Goal: Information Seeking & Learning: Learn about a topic

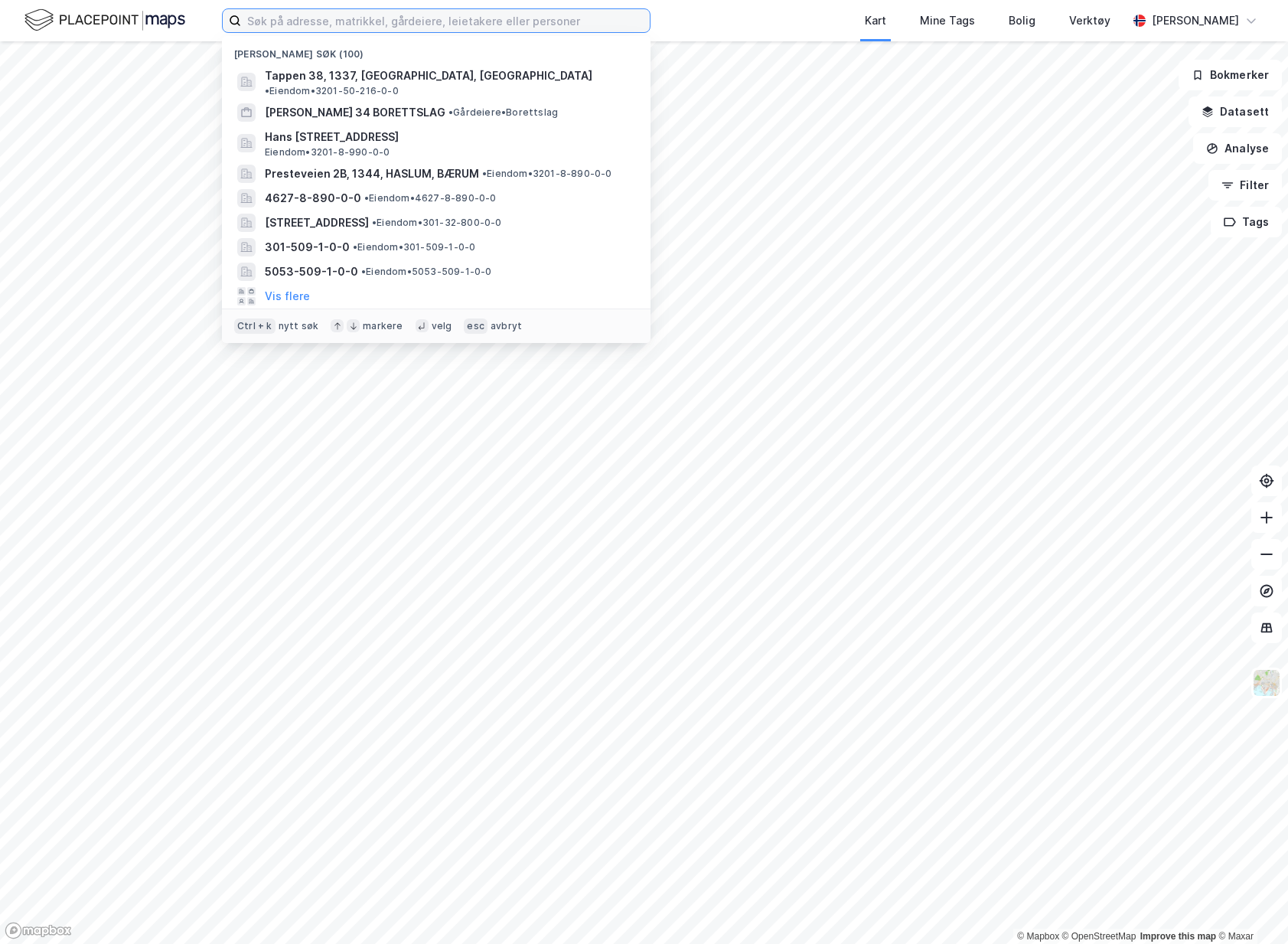
click at [290, 22] on input at bounding box center [445, 20] width 408 height 23
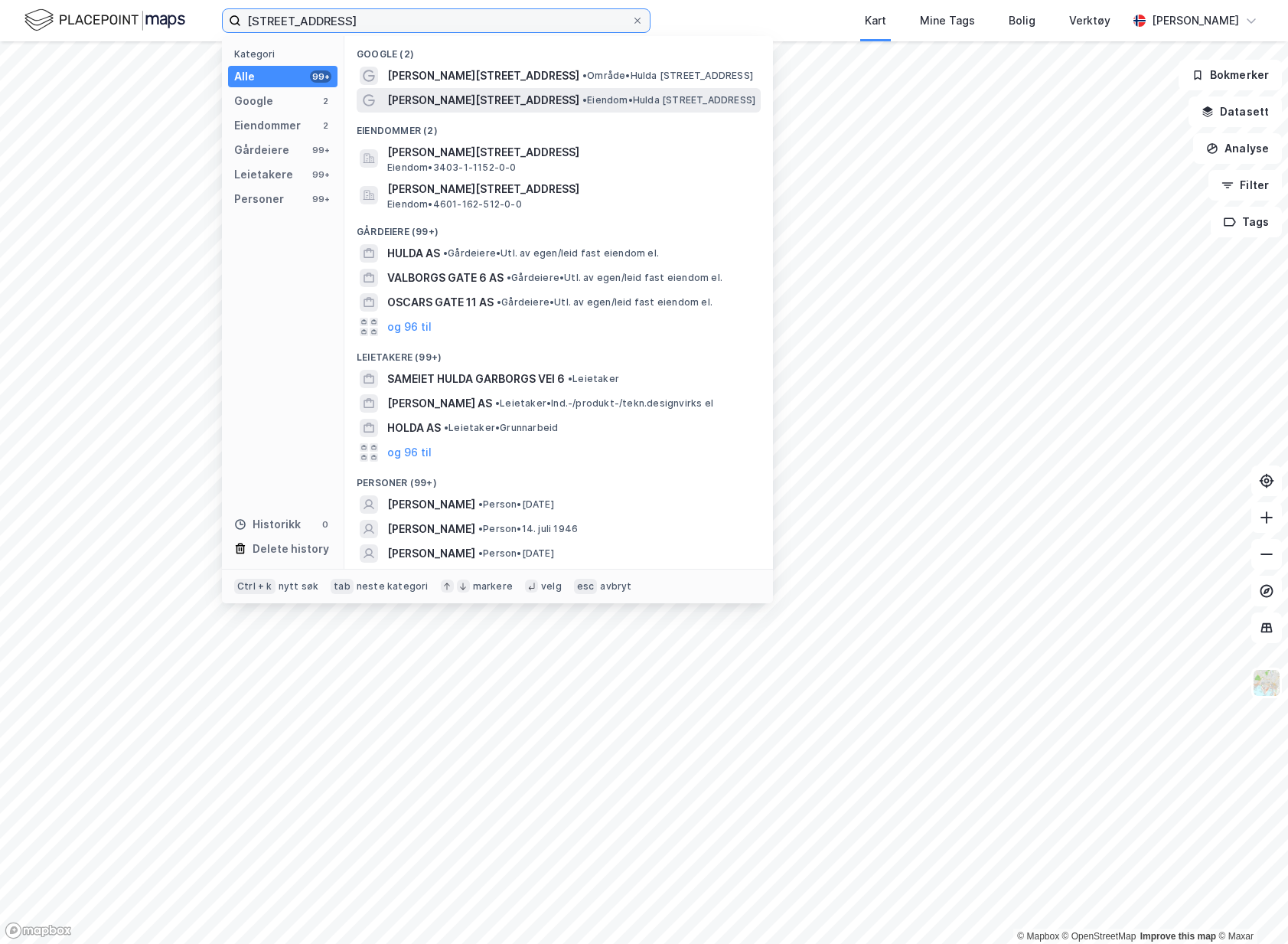
type input "[STREET_ADDRESS]"
click at [582, 99] on span "•" at bounding box center [585, 99] width 5 height 11
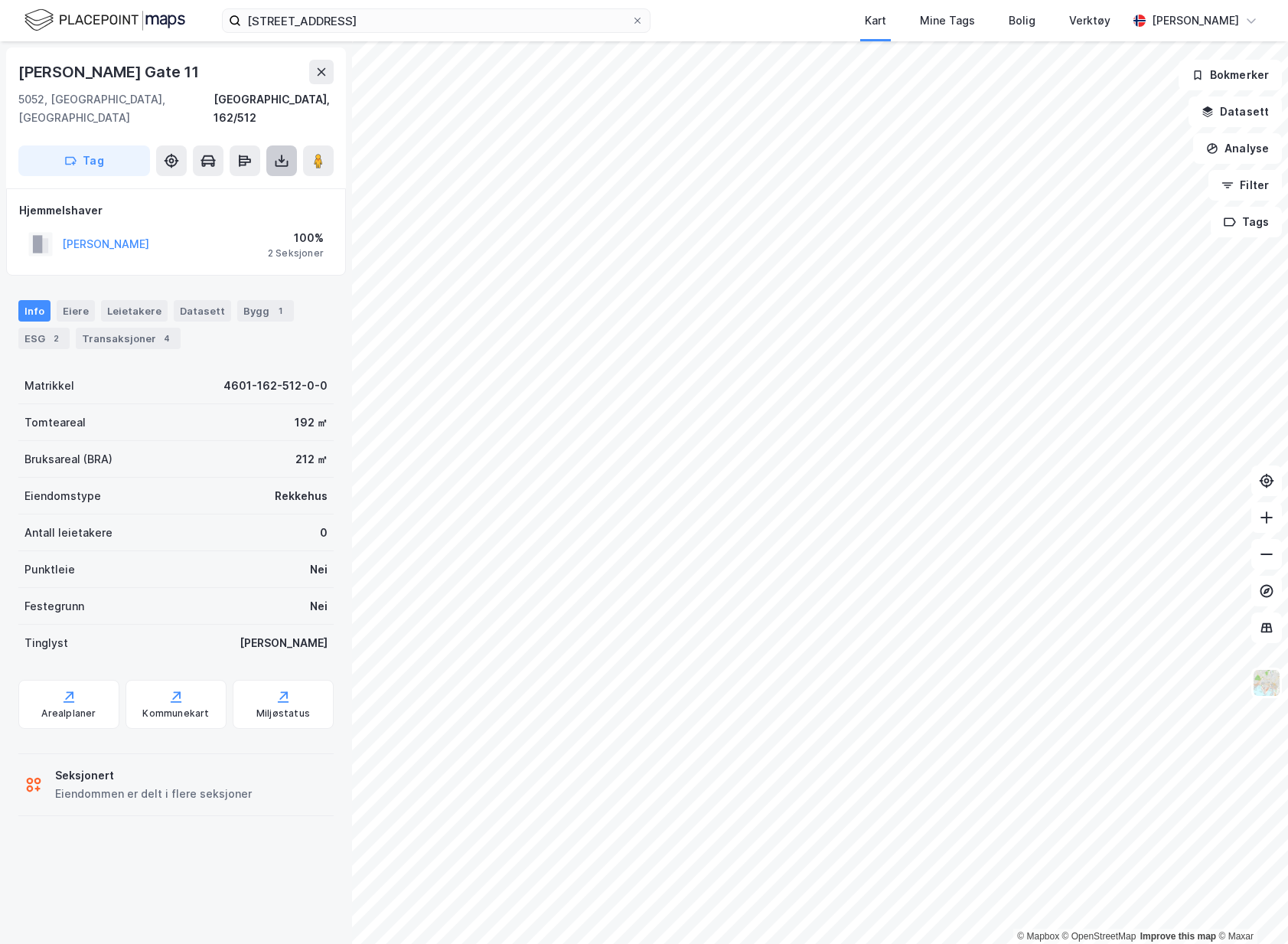
click at [275, 153] on icon at bounding box center [281, 160] width 15 height 15
click at [146, 519] on div "Antall leietakere 0" at bounding box center [176, 532] width 315 height 36
click at [0, 0] on button "[PERSON_NAME]" at bounding box center [0, 0] width 0 height 0
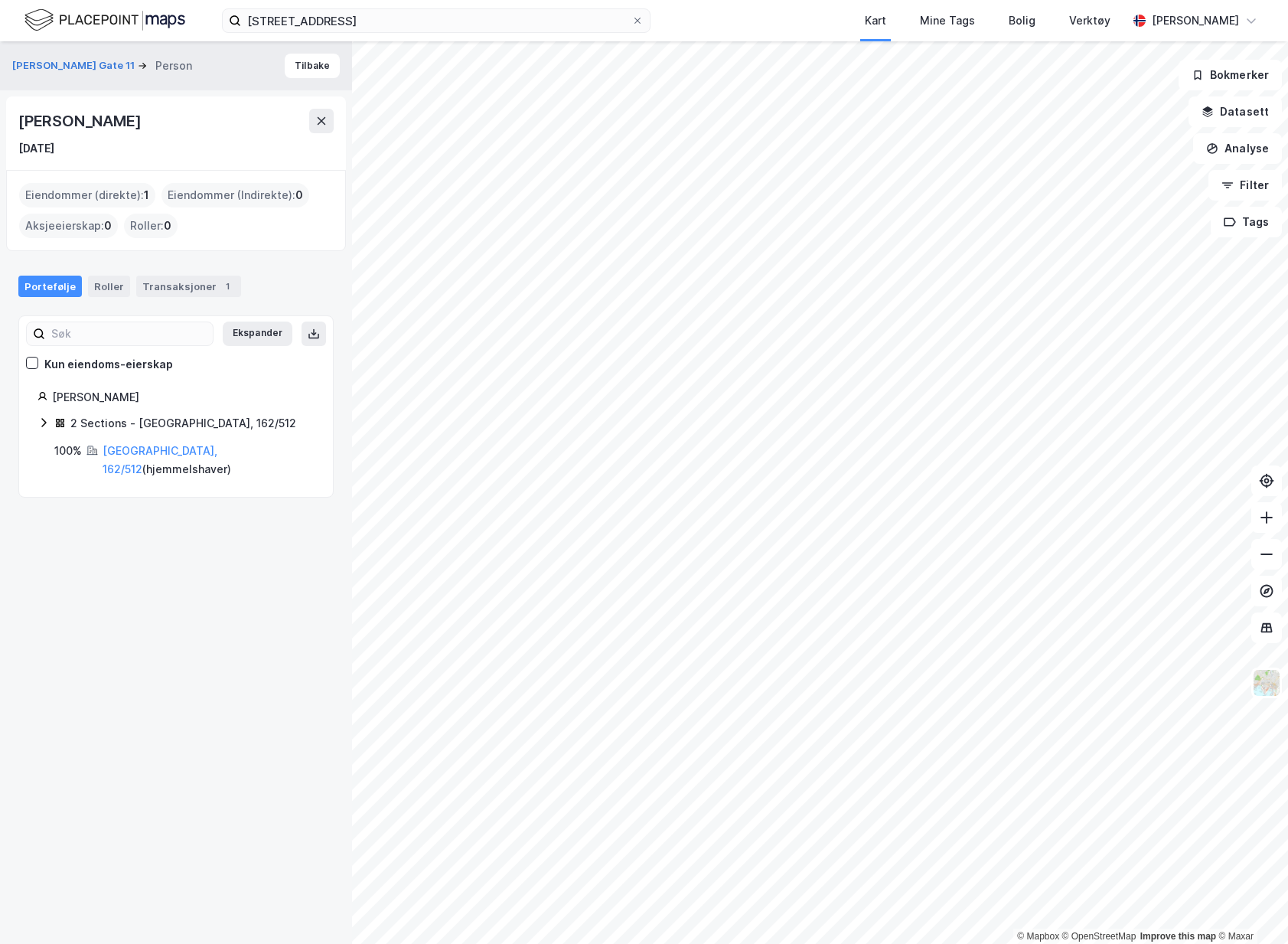
click at [57, 426] on icon at bounding box center [57, 425] width 4 height 4
drag, startPoint x: 109, startPoint y: 480, endPoint x: 129, endPoint y: 467, distance: 23.9
click at [112, 479] on icon at bounding box center [111, 476] width 11 height 11
click at [129, 468] on div "Bergen, 162/512/0/2" at bounding box center [174, 476] width 105 height 19
click at [135, 473] on link "Bergen, 162/512/0/2" at bounding box center [174, 476] width 105 height 13
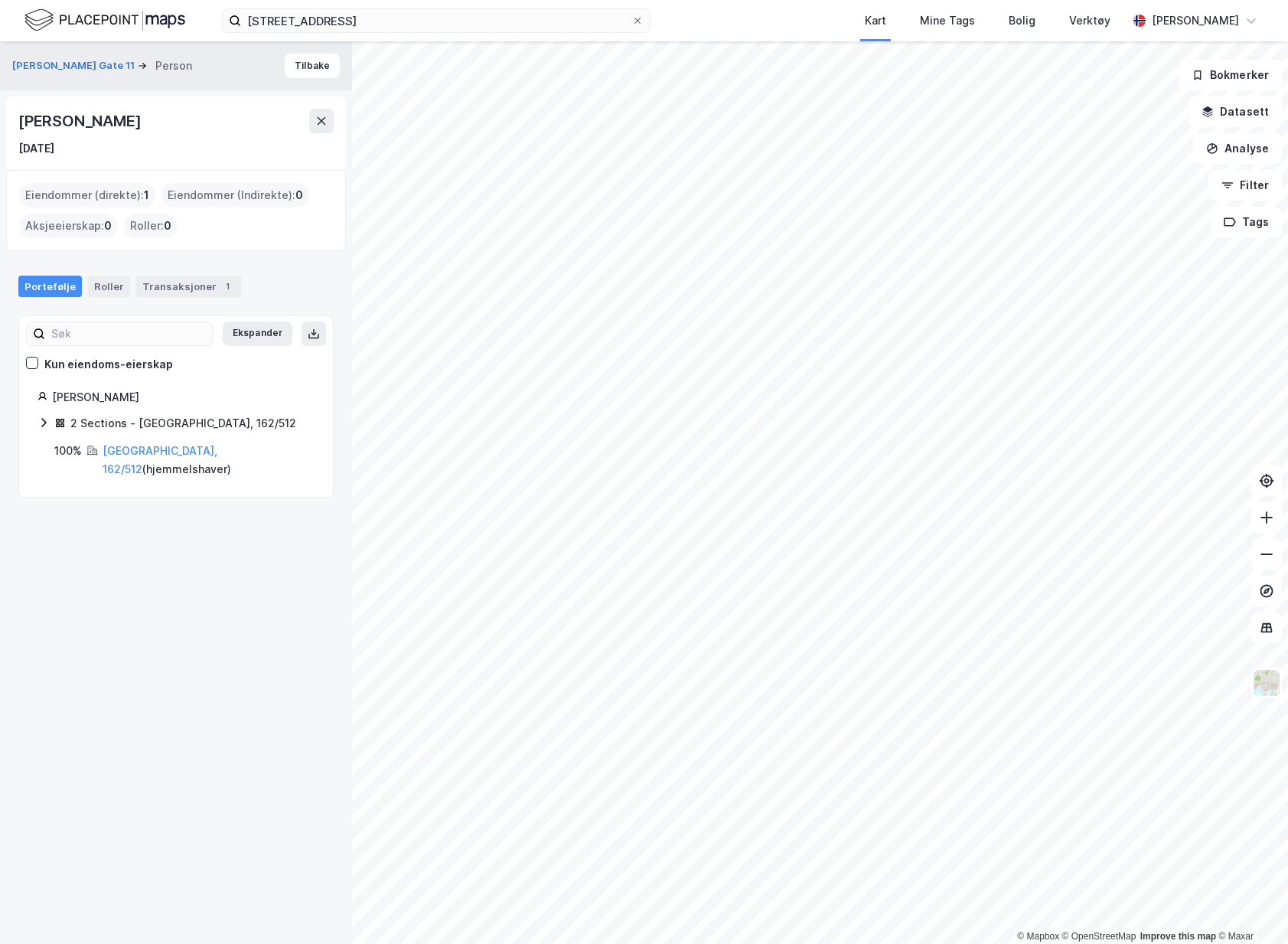
click at [77, 33] on img at bounding box center [104, 20] width 161 height 27
